Goal: Task Accomplishment & Management: Manage account settings

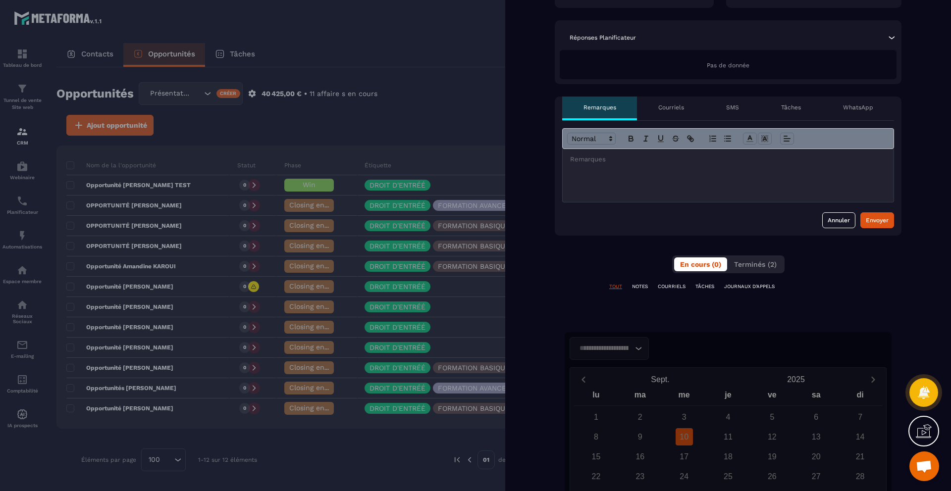
scroll to position [288, 0]
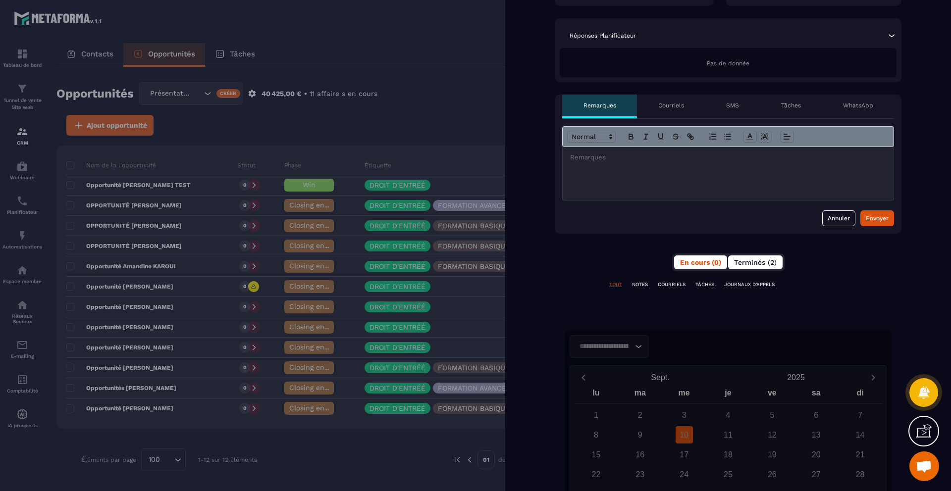
click at [758, 260] on span "Terminés (2)" at bounding box center [755, 263] width 43 height 8
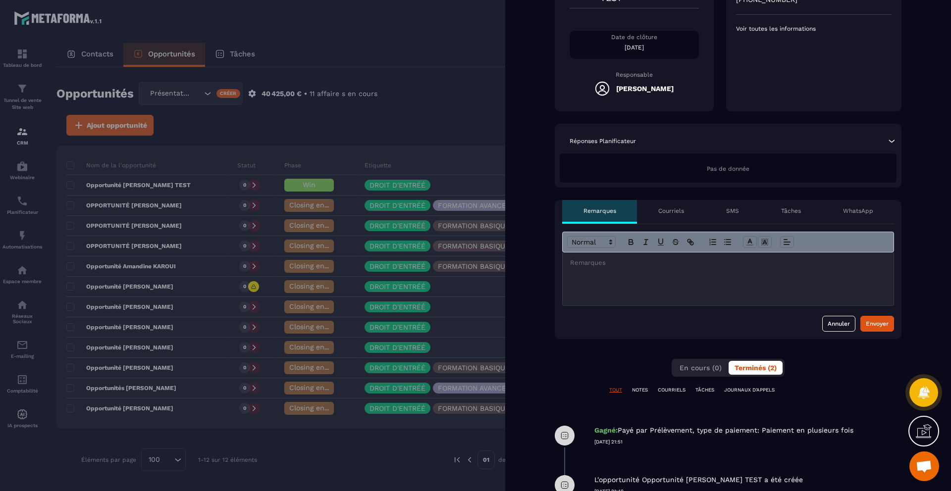
scroll to position [182, 0]
click at [730, 211] on p "SMS" at bounding box center [732, 212] width 13 height 8
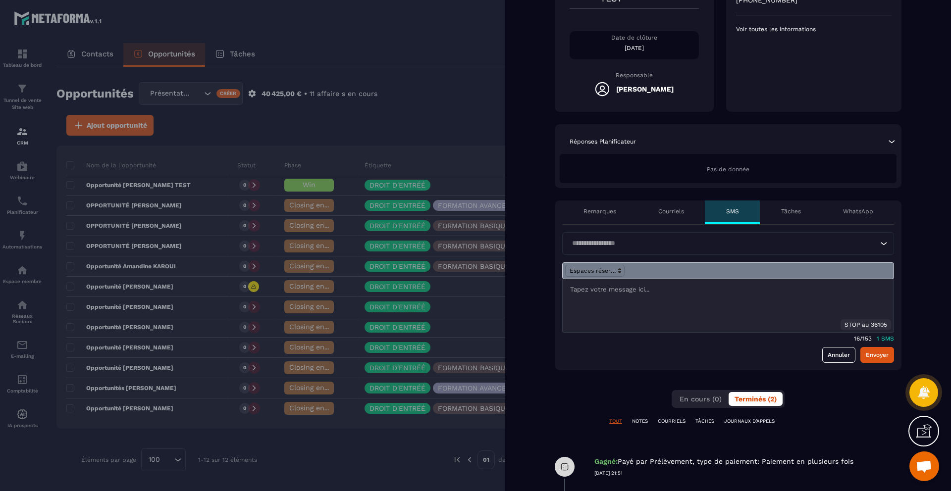
click at [671, 211] on p "Courriels" at bounding box center [671, 212] width 26 height 8
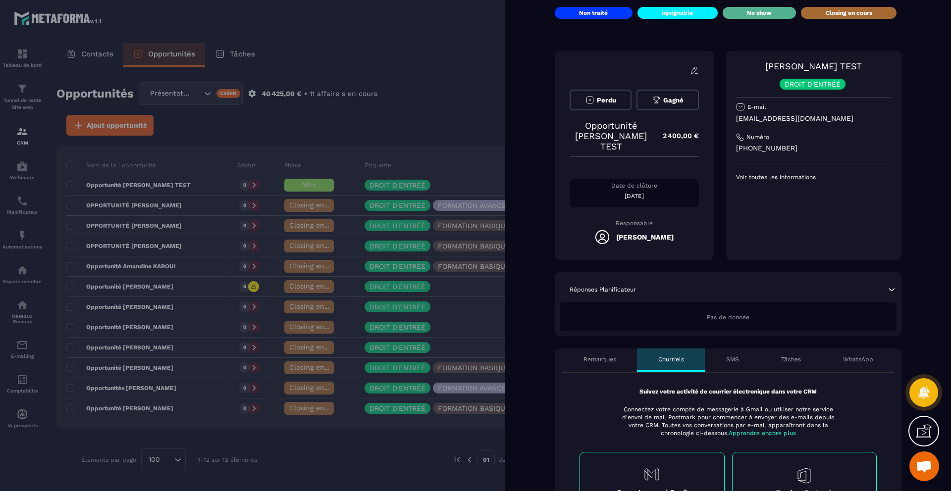
scroll to position [38, 0]
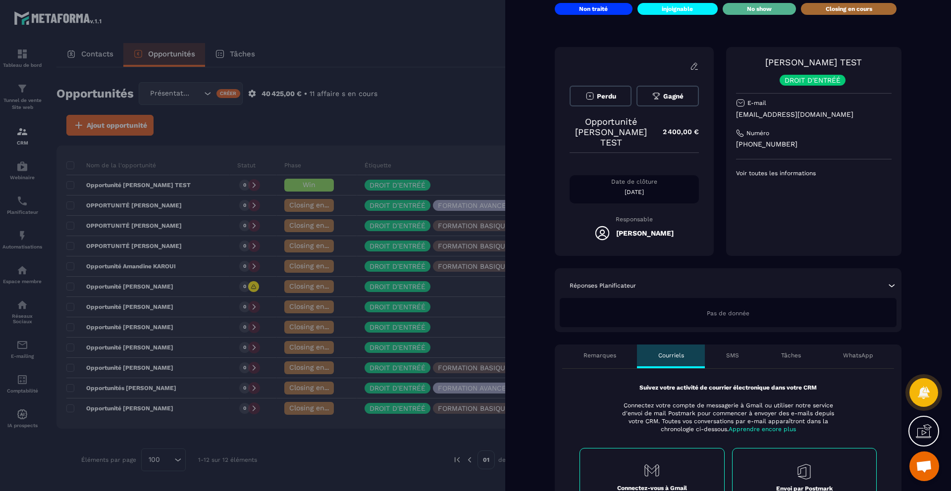
click at [861, 354] on p "WhatsApp" at bounding box center [858, 356] width 30 height 8
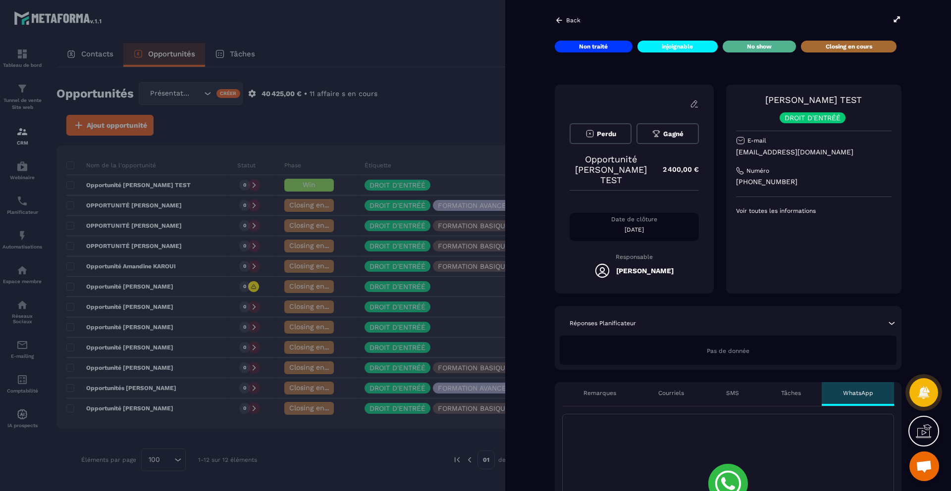
click at [572, 21] on p "Back" at bounding box center [573, 20] width 14 height 7
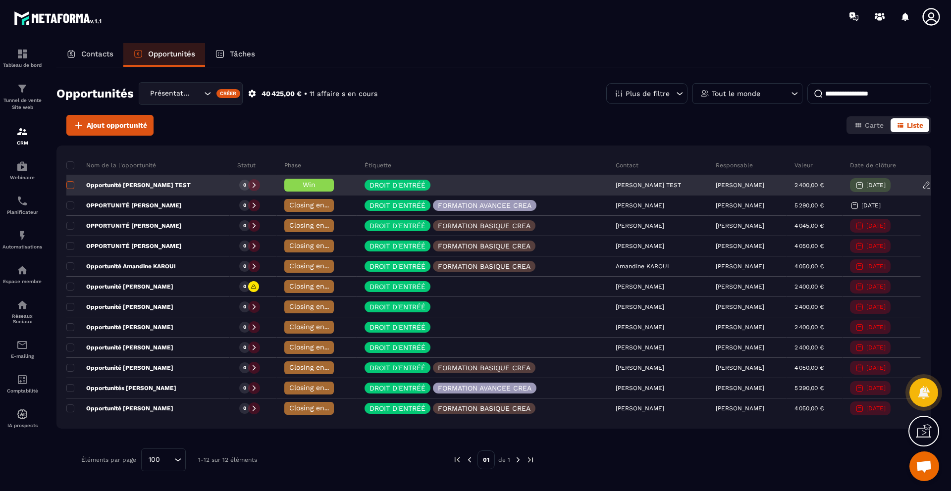
click at [67, 186] on span at bounding box center [70, 185] width 8 height 8
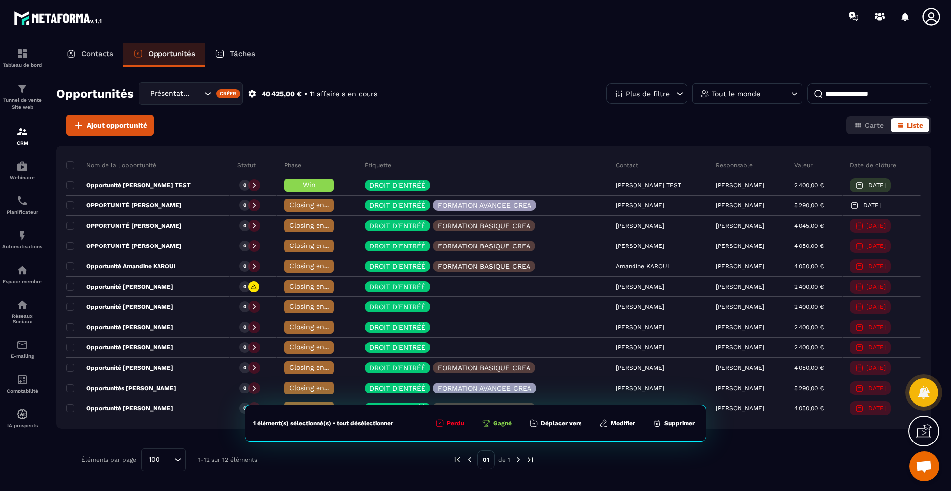
click at [560, 424] on button "Déplacer vers" at bounding box center [556, 424] width 58 height 10
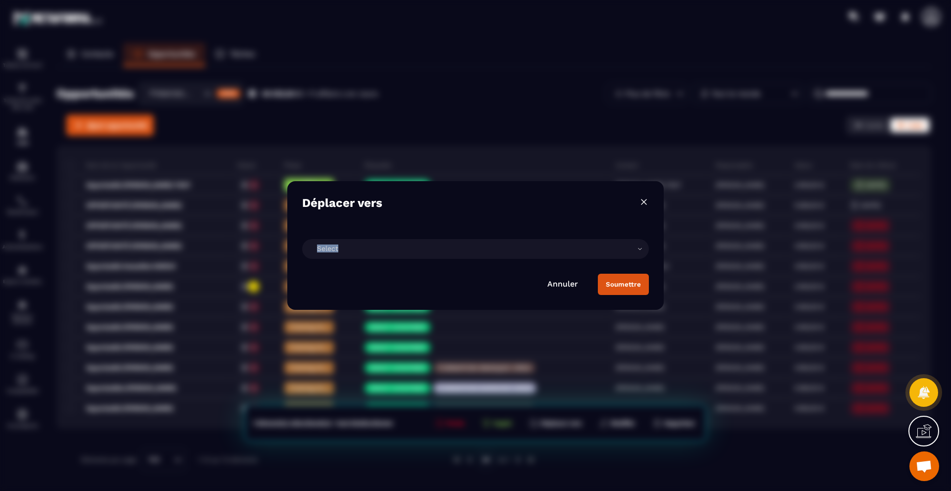
click at [441, 246] on div "Select" at bounding box center [475, 249] width 347 height 20
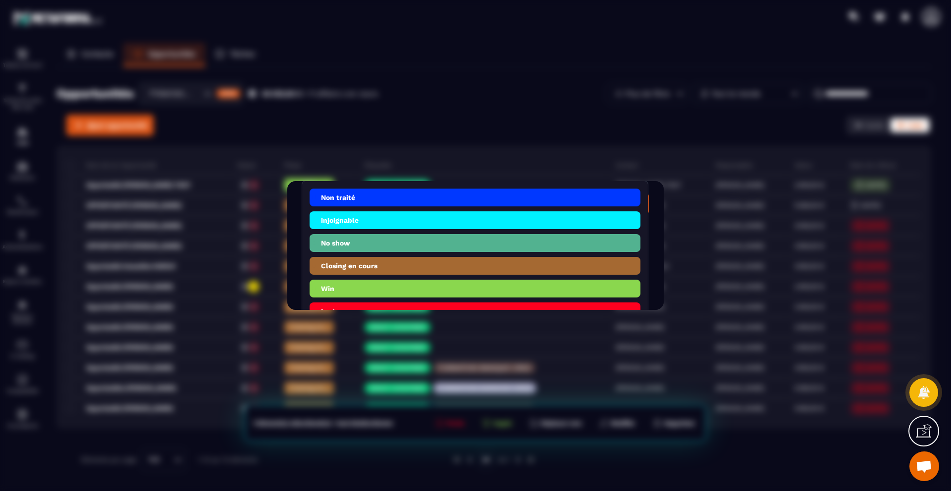
scroll to position [84, 0]
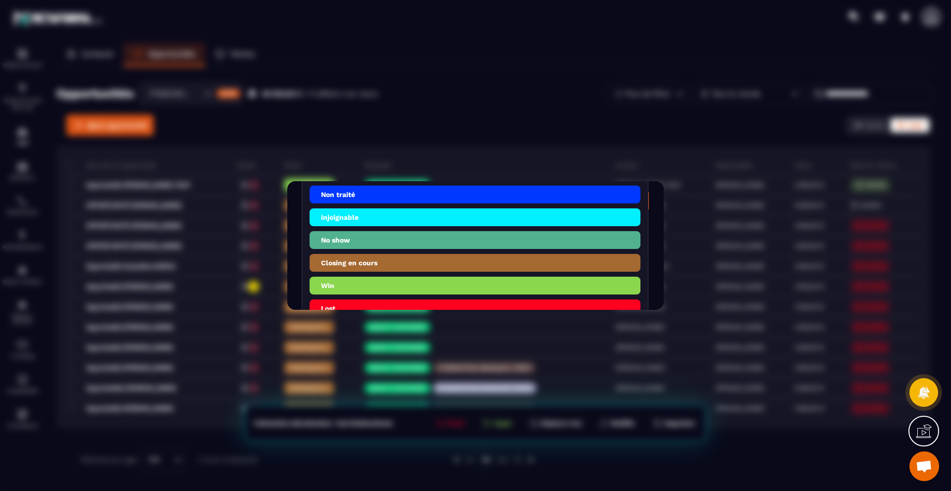
click at [417, 290] on li "Win" at bounding box center [475, 286] width 331 height 18
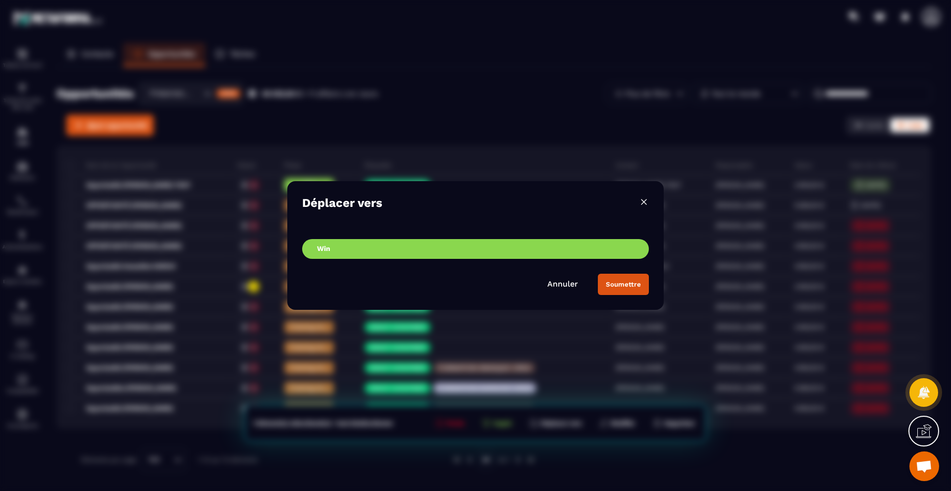
scroll to position [0, 0]
click at [613, 288] on button "Soumettre" at bounding box center [623, 284] width 51 height 21
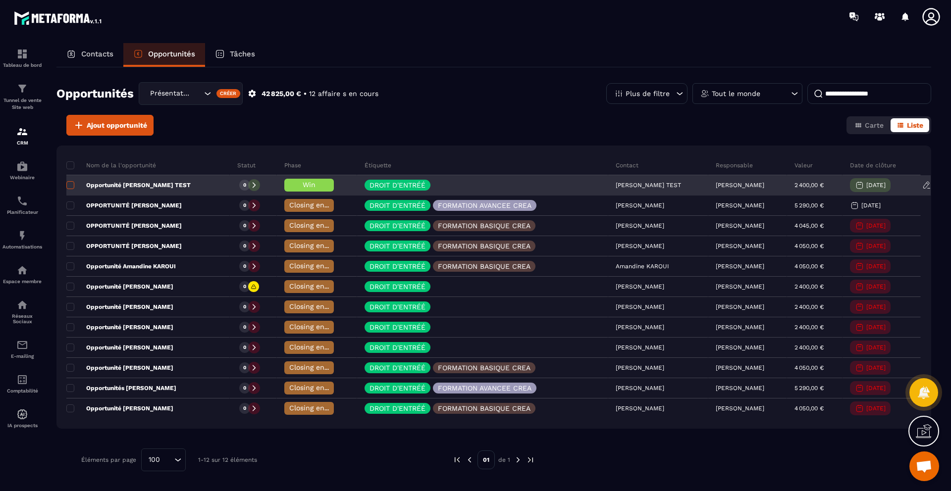
click at [72, 185] on span at bounding box center [70, 185] width 8 height 8
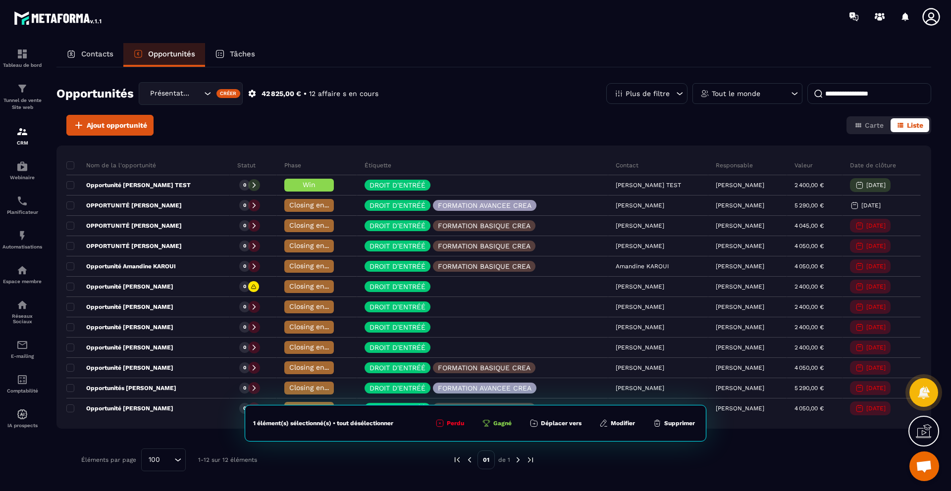
click at [672, 423] on button "Supprimer" at bounding box center [674, 424] width 48 height 10
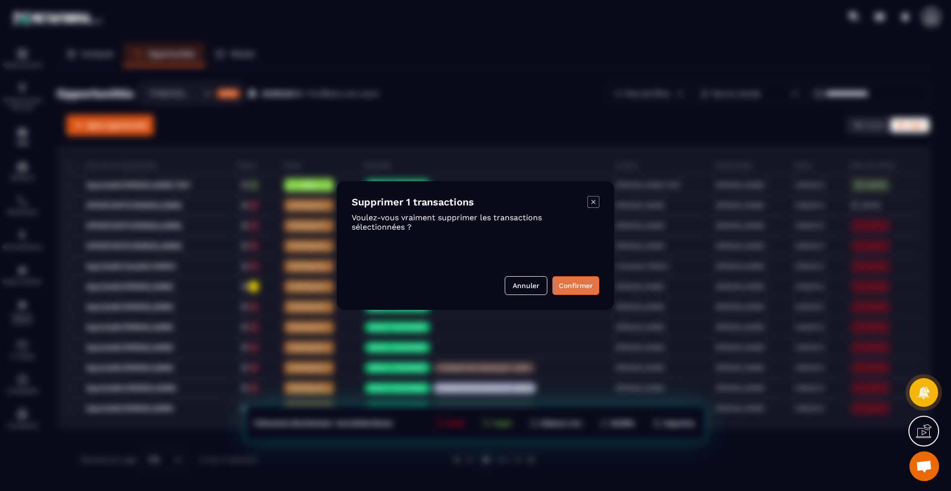
click at [582, 294] on button "Confirmer" at bounding box center [575, 285] width 47 height 19
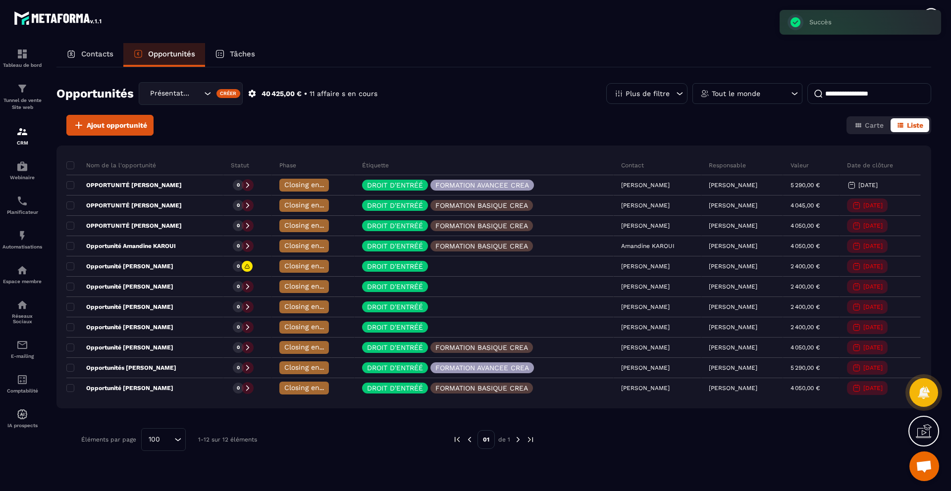
click at [98, 47] on div "Contacts" at bounding box center [89, 55] width 67 height 24
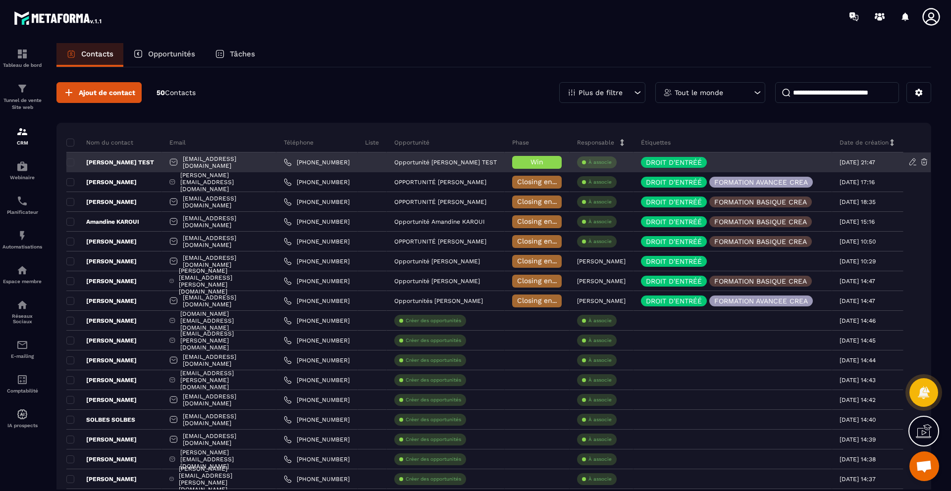
click at [543, 165] on span "Win" at bounding box center [536, 162] width 13 height 8
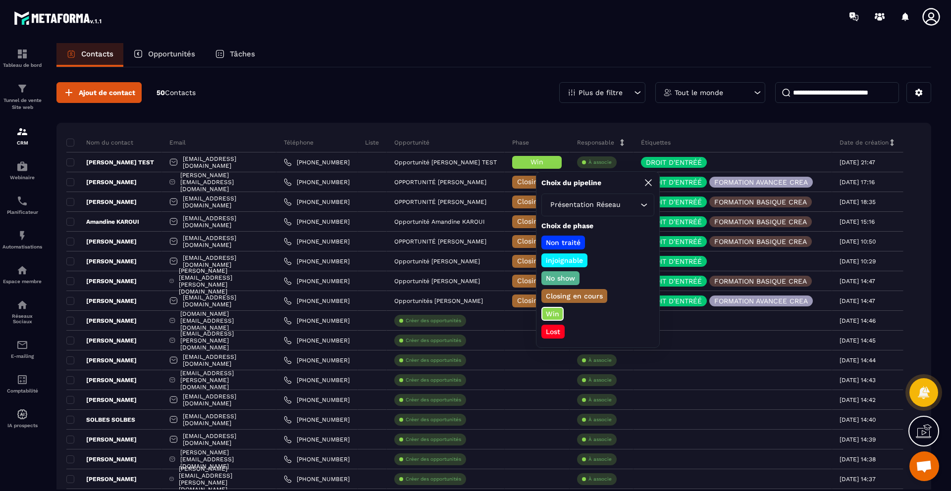
click at [550, 295] on p "Closing en cours" at bounding box center [574, 296] width 60 height 10
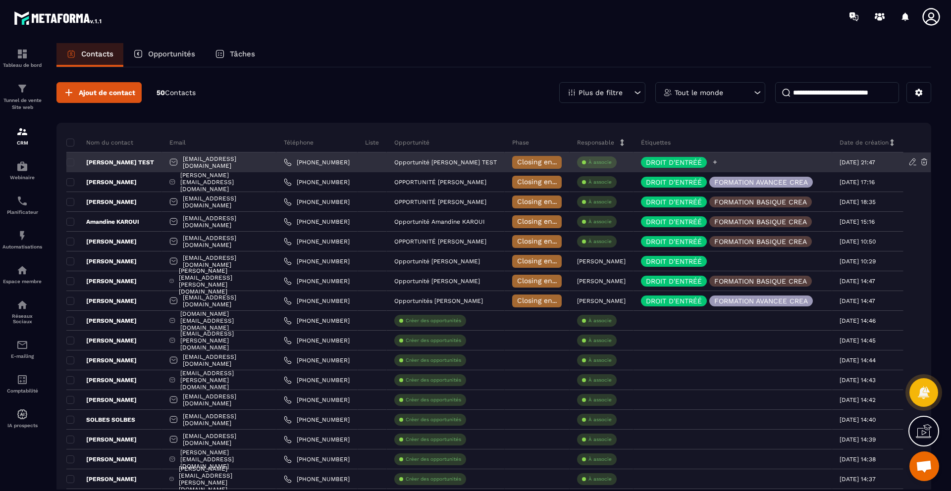
click at [702, 165] on p "DROIT D'ENTRÉÉ" at bounding box center [674, 162] width 56 height 7
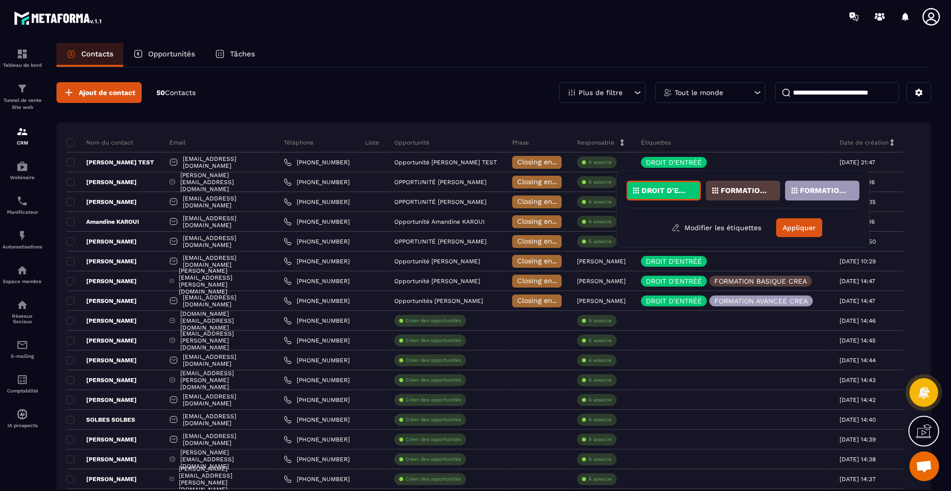
click at [681, 193] on p "DROIT D'ENTRÉÉ" at bounding box center [665, 190] width 48 height 7
click at [740, 196] on div "FORMATION BASIQUE CREA" at bounding box center [743, 191] width 74 height 20
click at [787, 228] on button "Appliquer" at bounding box center [799, 227] width 46 height 19
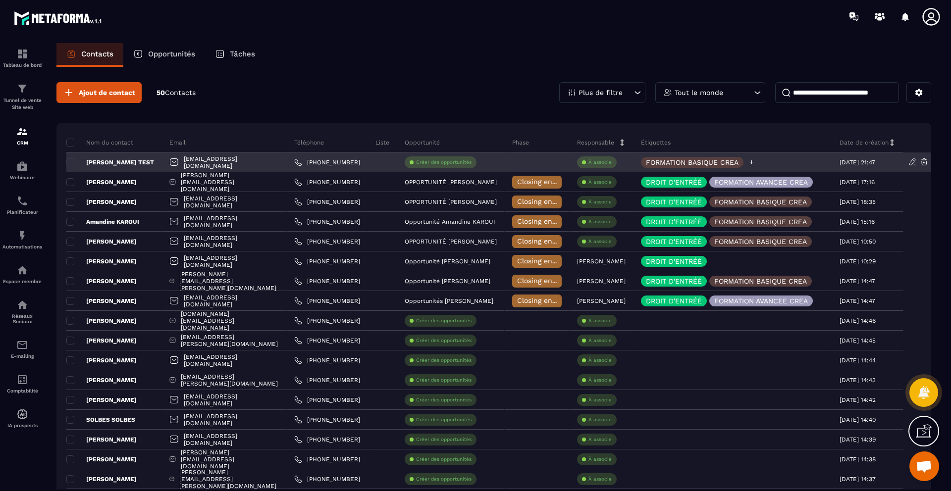
click at [734, 166] on p "FORMATION BASIQUE CREA" at bounding box center [692, 162] width 93 height 7
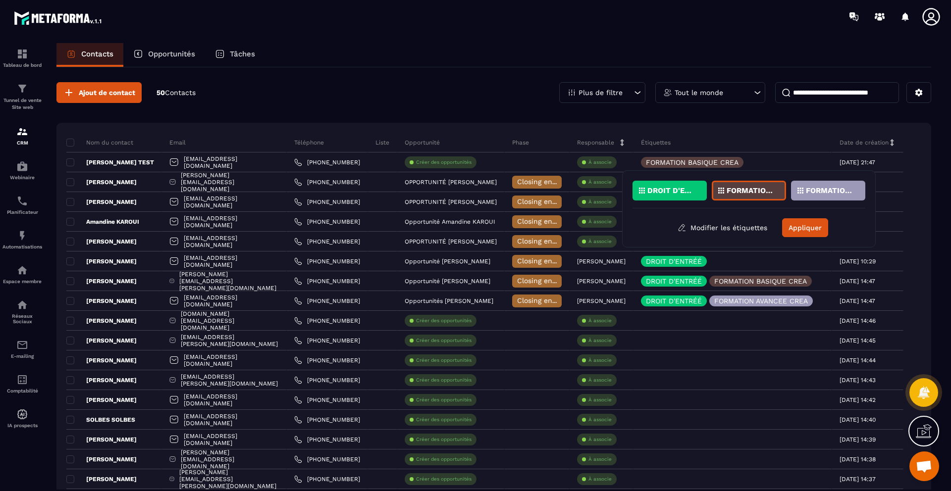
click at [672, 190] on p "DROIT D'ENTRÉÉ" at bounding box center [671, 190] width 48 height 7
click at [805, 233] on button "Appliquer" at bounding box center [805, 227] width 46 height 19
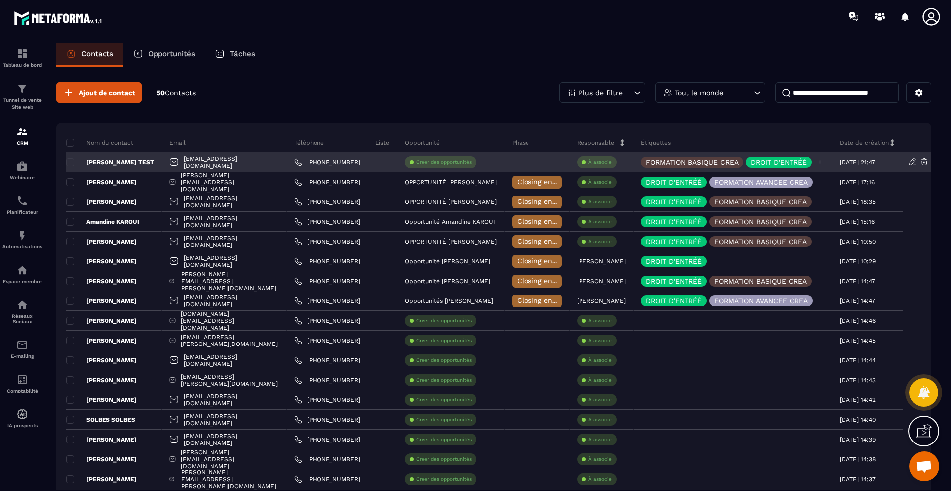
click at [738, 164] on p "FORMATION BASIQUE CREA" at bounding box center [692, 162] width 93 height 7
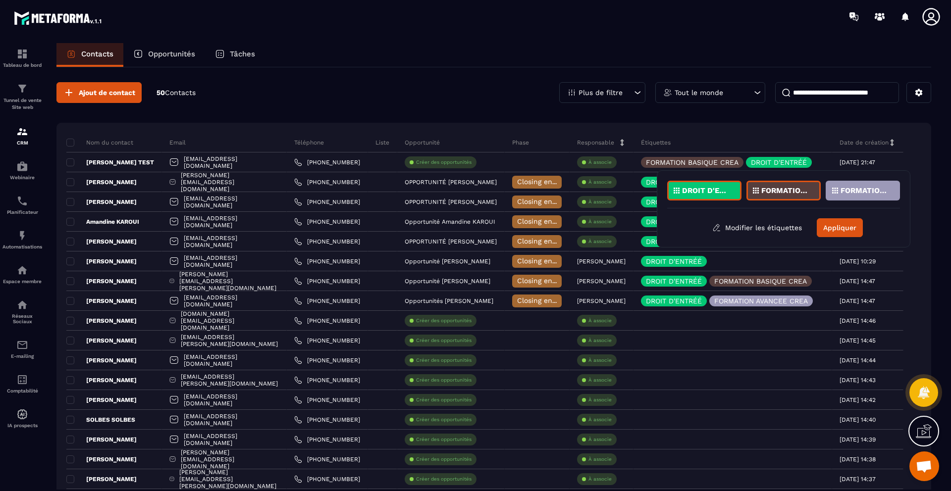
click at [762, 189] on p "FORMATION BASIQUE CREA" at bounding box center [785, 190] width 48 height 7
click at [843, 233] on button "Appliquer" at bounding box center [840, 227] width 46 height 19
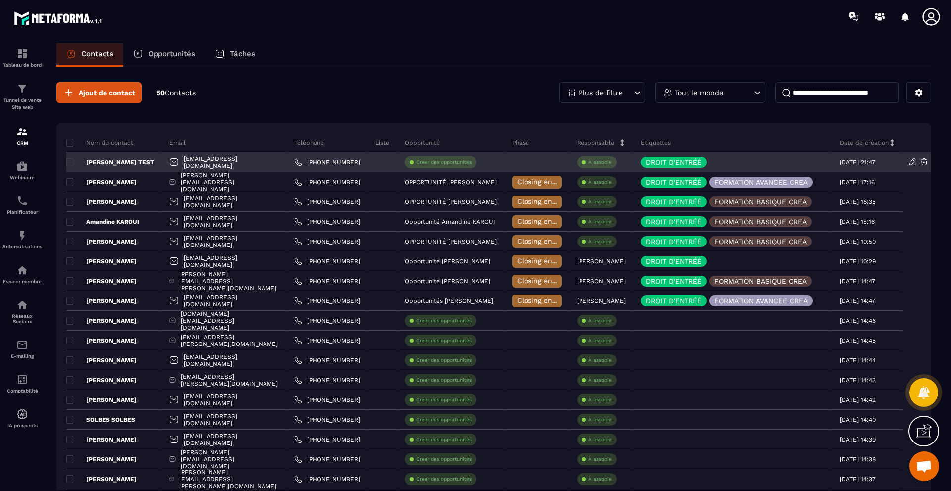
click at [132, 162] on p "[PERSON_NAME] TEST" at bounding box center [110, 162] width 88 height 8
